Goal: Find specific page/section: Find specific page/section

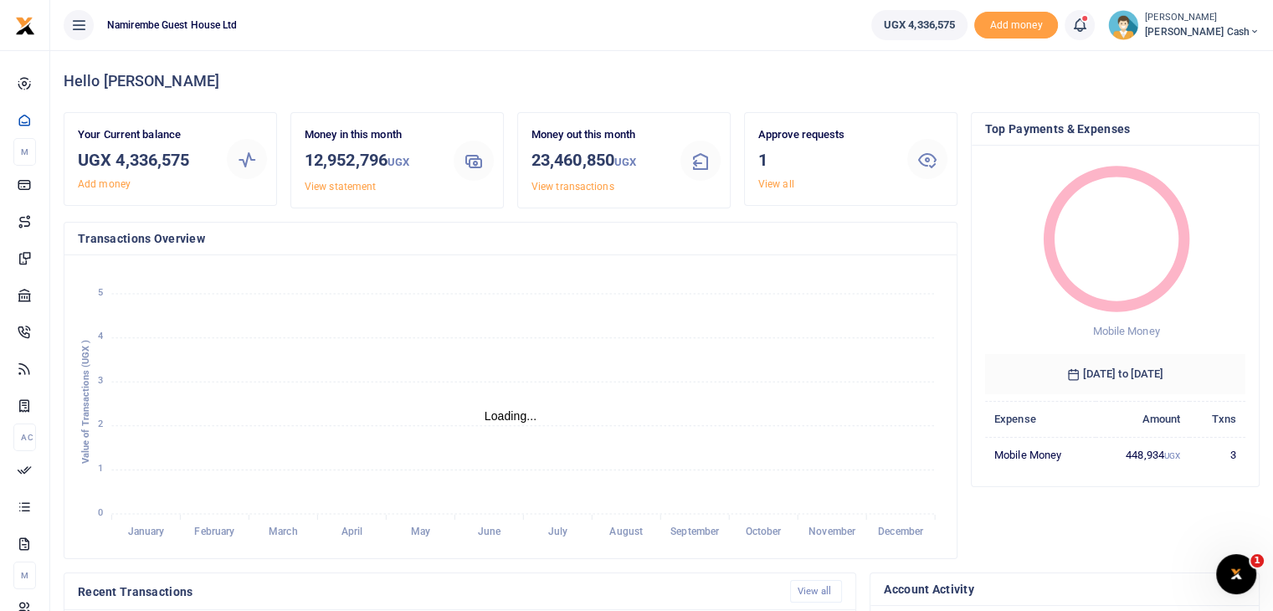
scroll to position [13, 13]
click at [786, 181] on link "View all" at bounding box center [776, 184] width 36 height 12
